Goal: Complete application form: Complete application form

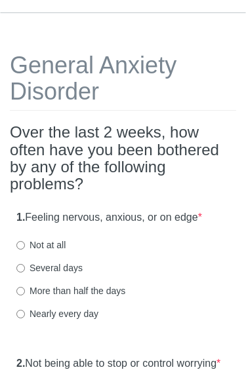
scroll to position [43, 0]
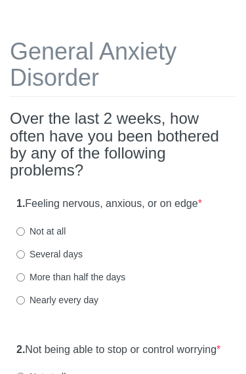
click at [88, 299] on label "Nearly every day" at bounding box center [57, 300] width 82 height 13
click at [25, 299] on input "Nearly every day" at bounding box center [20, 301] width 9 height 9
radio input "true"
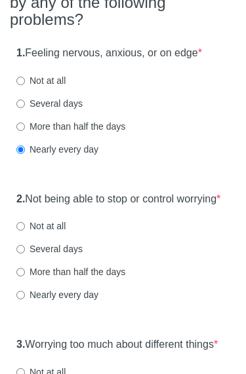
scroll to position [208, 0]
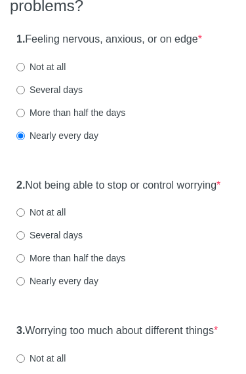
click at [80, 287] on label "Nearly every day" at bounding box center [57, 280] width 82 height 13
click at [25, 286] on input "Nearly every day" at bounding box center [20, 281] width 9 height 9
radio input "true"
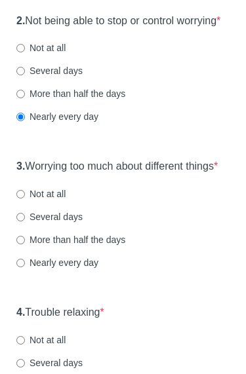
scroll to position [373, 0]
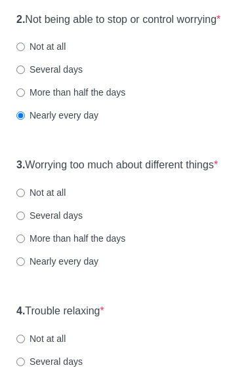
click at [84, 268] on label "Nearly every day" at bounding box center [57, 261] width 82 height 13
click at [25, 267] on input "Nearly every day" at bounding box center [20, 262] width 9 height 9
radio input "true"
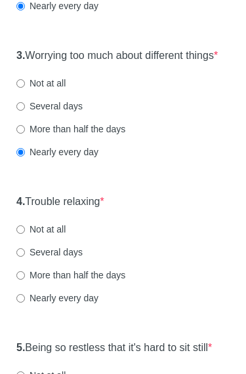
scroll to position [488, 0]
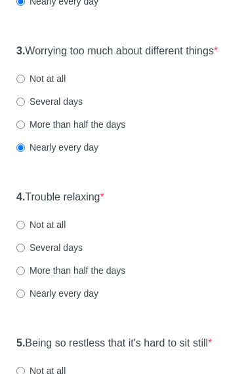
click at [99, 277] on label "More than half the days" at bounding box center [70, 270] width 109 height 13
click at [25, 275] on input "More than half the days" at bounding box center [20, 271] width 9 height 9
radio input "true"
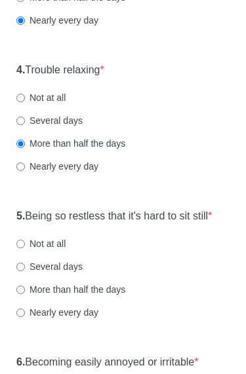
scroll to position [619, 0]
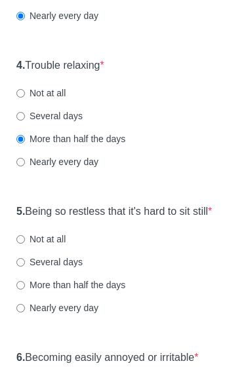
click at [84, 315] on label "Nearly every day" at bounding box center [57, 308] width 82 height 13
click at [25, 313] on input "Nearly every day" at bounding box center [20, 309] width 9 height 9
radio input "true"
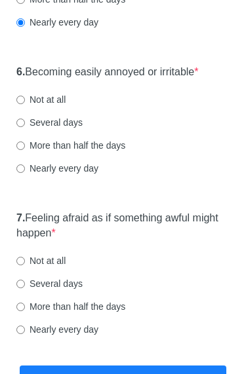
scroll to position [908, 0]
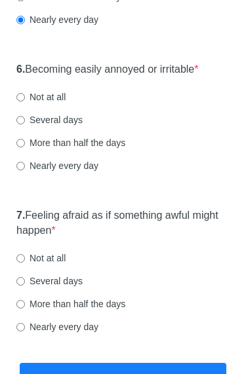
click at [92, 172] on label "Nearly every day" at bounding box center [57, 165] width 82 height 13
click at [25, 170] on input "Nearly every day" at bounding box center [20, 166] width 9 height 9
radio input "true"
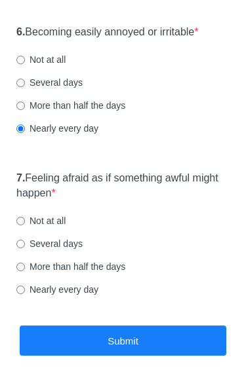
scroll to position [965, 0]
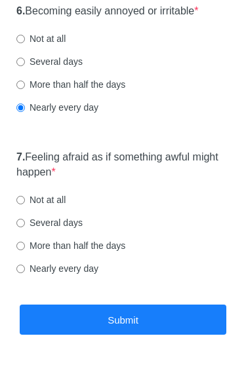
click at [100, 253] on label "More than half the days" at bounding box center [70, 246] width 109 height 13
click at [25, 251] on input "More than half the days" at bounding box center [20, 246] width 9 height 9
radio input "true"
click at [160, 336] on button "Submit" at bounding box center [123, 320] width 206 height 31
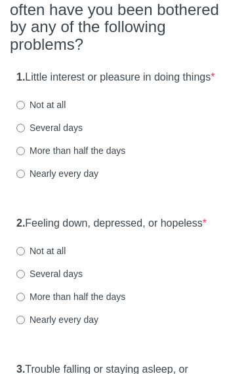
scroll to position [145, 0]
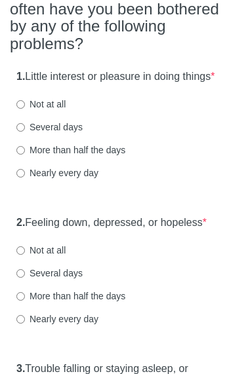
click at [77, 179] on label "Nearly every day" at bounding box center [57, 172] width 82 height 13
click at [25, 177] on input "Nearly every day" at bounding box center [20, 173] width 9 height 9
radio input "true"
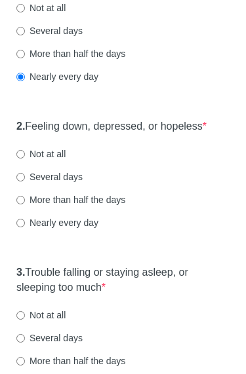
scroll to position [255, 0]
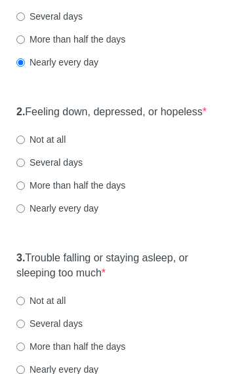
click at [103, 193] on label "More than half the days" at bounding box center [70, 185] width 109 height 13
click at [25, 191] on input "More than half the days" at bounding box center [20, 186] width 9 height 9
radio input "true"
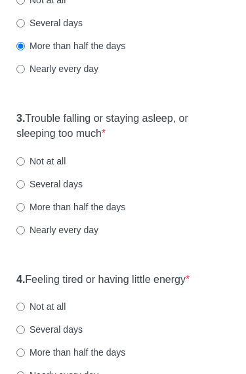
scroll to position [396, 0]
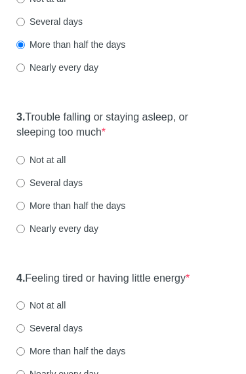
click at [86, 235] on label "Nearly every day" at bounding box center [57, 228] width 82 height 13
click at [25, 233] on input "Nearly every day" at bounding box center [20, 229] width 9 height 9
radio input "true"
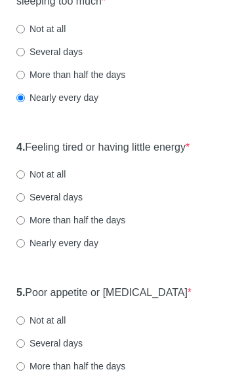
scroll to position [532, 0]
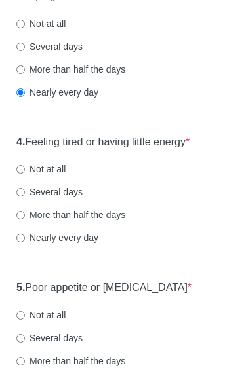
click at [85, 100] on label "Nearly every day" at bounding box center [57, 92] width 82 height 13
click at [25, 98] on input "Nearly every day" at bounding box center [20, 93] width 9 height 9
click at [103, 77] on label "More than half the days" at bounding box center [70, 70] width 109 height 13
click at [25, 75] on input "More than half the days" at bounding box center [20, 70] width 9 height 9
radio input "true"
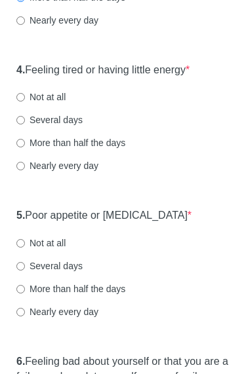
scroll to position [610, 0]
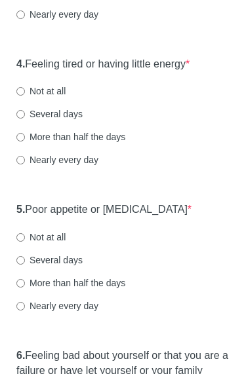
click at [113, 144] on label "More than half the days" at bounding box center [70, 137] width 109 height 13
click at [25, 142] on input "More than half the days" at bounding box center [20, 138] width 9 height 9
radio input "true"
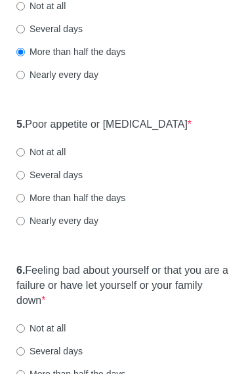
scroll to position [712, 0]
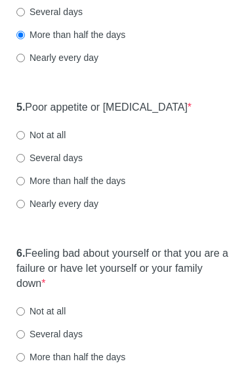
click at [81, 188] on label "More than half the days" at bounding box center [70, 181] width 109 height 13
click at [25, 186] on input "More than half the days" at bounding box center [20, 181] width 9 height 9
radio input "true"
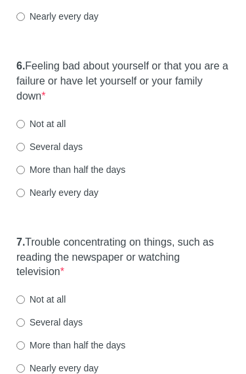
scroll to position [899, 0]
click at [107, 177] on label "More than half the days" at bounding box center [70, 170] width 109 height 13
click at [25, 175] on input "More than half the days" at bounding box center [20, 170] width 9 height 9
radio input "true"
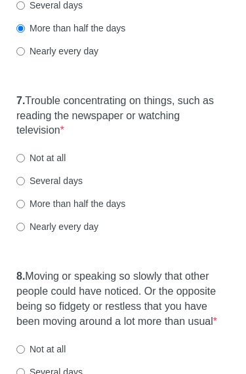
scroll to position [1041, 0]
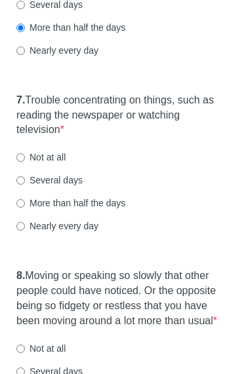
click at [118, 210] on label "More than half the days" at bounding box center [70, 203] width 109 height 13
click at [25, 208] on input "More than half the days" at bounding box center [20, 204] width 9 height 9
radio input "true"
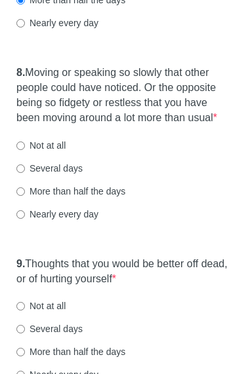
scroll to position [1246, 0]
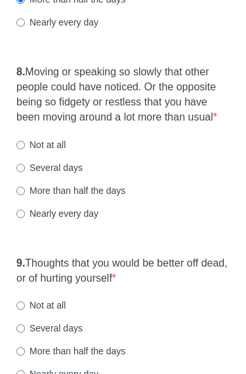
click at [120, 197] on label "More than half the days" at bounding box center [70, 190] width 109 height 13
click at [25, 195] on input "More than half the days" at bounding box center [20, 191] width 9 height 9
radio input "true"
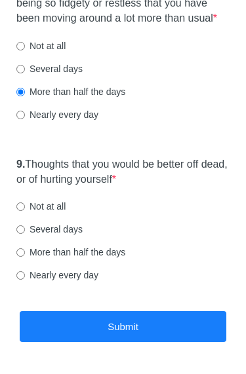
scroll to position [1384, 0]
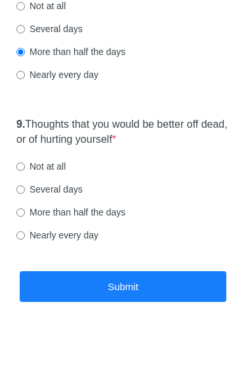
click at [73, 196] on label "Several days" at bounding box center [49, 189] width 66 height 13
click at [25, 194] on input "Several days" at bounding box center [20, 189] width 9 height 9
radio input "true"
click at [165, 302] on button "Submit" at bounding box center [123, 286] width 206 height 31
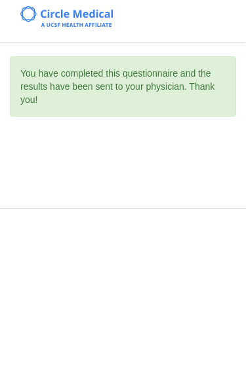
scroll to position [0, 0]
